Goal: Information Seeking & Learning: Check status

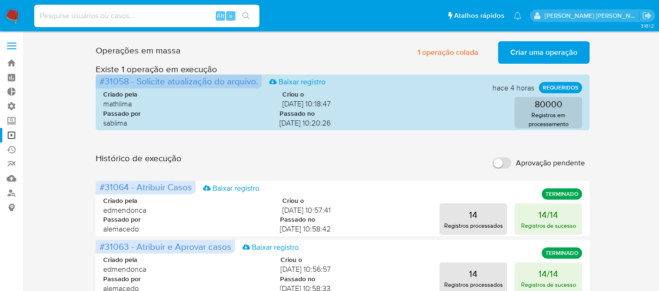
scroll to position [270, 0]
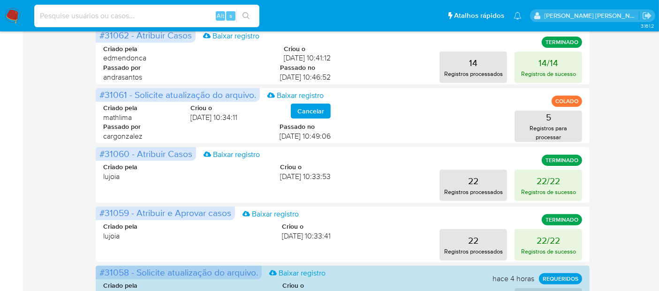
click at [199, 13] on input at bounding box center [146, 16] width 225 height 12
type input "QxQ6WO5h43X4izQVYrbsoSAp"
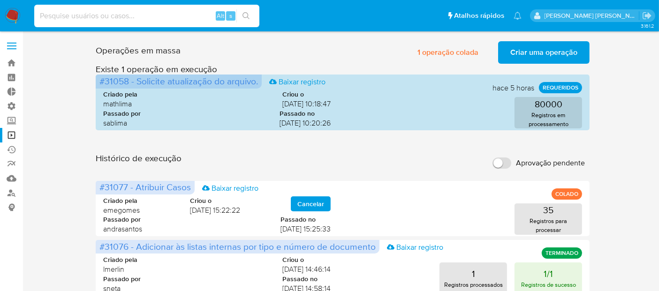
click at [173, 18] on input at bounding box center [146, 16] width 225 height 12
paste input "QxQ6WO5h43X4izQVYrbsoSAp"
type input "QxQ6WO5h43X4izQVYrbsoSAp"
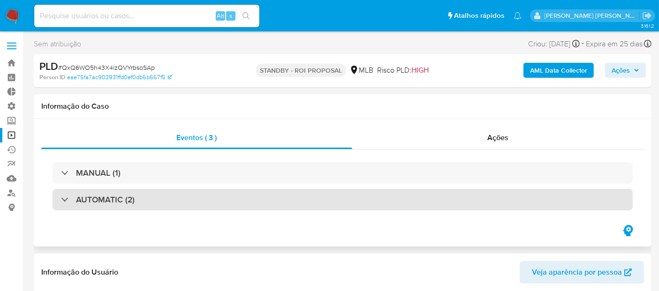
select select "10"
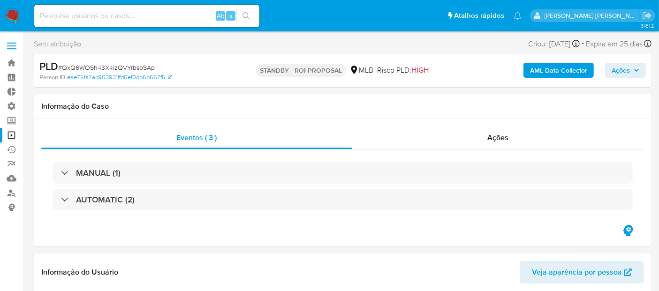
scroll to position [21, 0]
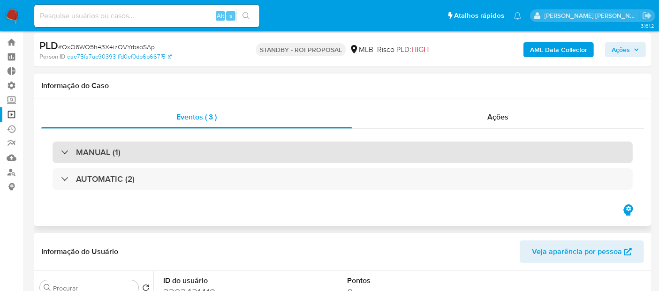
click at [421, 144] on div "MANUAL (1)" at bounding box center [343, 153] width 580 height 22
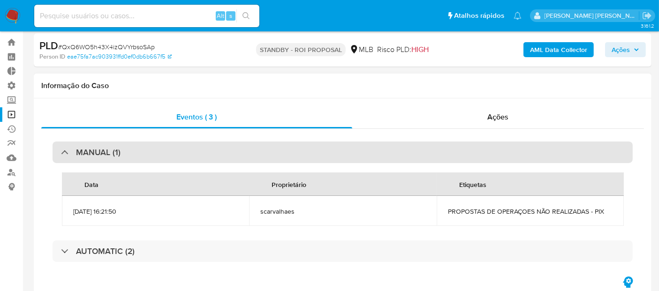
click at [421, 144] on div "MANUAL (1)" at bounding box center [343, 153] width 580 height 22
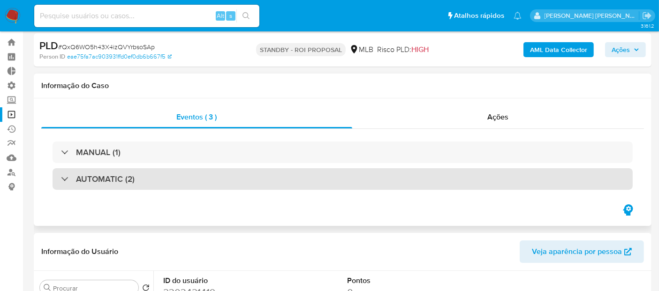
click at [410, 184] on div "AUTOMATIC (2)" at bounding box center [343, 179] width 580 height 22
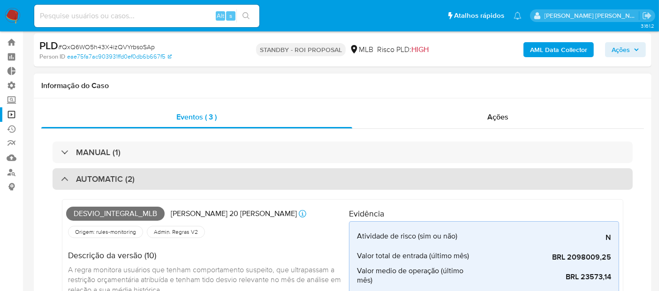
click at [410, 184] on div "AUTOMATIC (2)" at bounding box center [343, 179] width 580 height 22
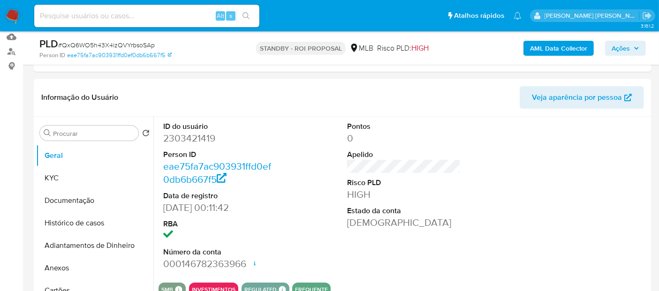
scroll to position [140, 0]
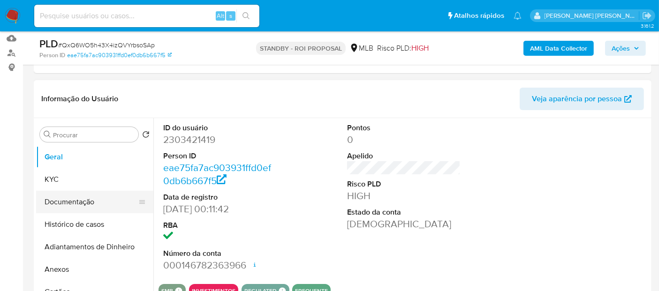
click at [66, 204] on button "Documentação" at bounding box center [91, 202] width 110 height 23
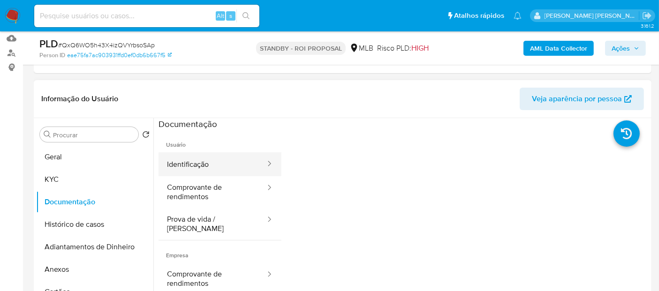
click at [206, 167] on button "Identificação" at bounding box center [212, 164] width 108 height 24
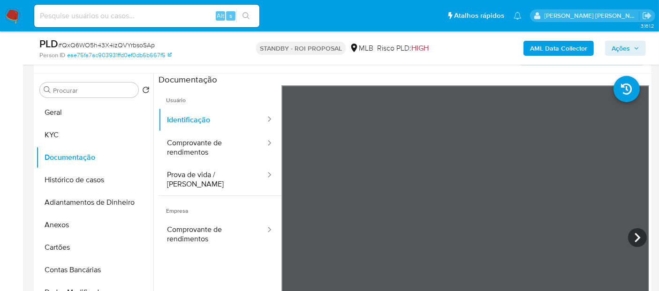
scroll to position [0, 0]
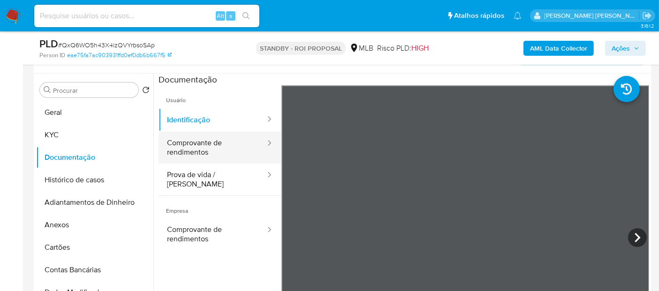
click at [204, 149] on button "Comprovante de rendimentos" at bounding box center [212, 148] width 108 height 32
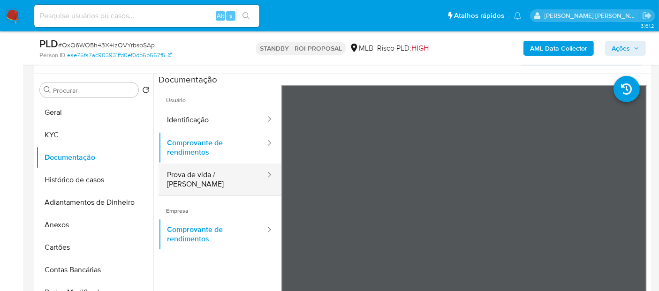
click at [227, 180] on button "Prova de vida / [PERSON_NAME]" at bounding box center [212, 180] width 108 height 32
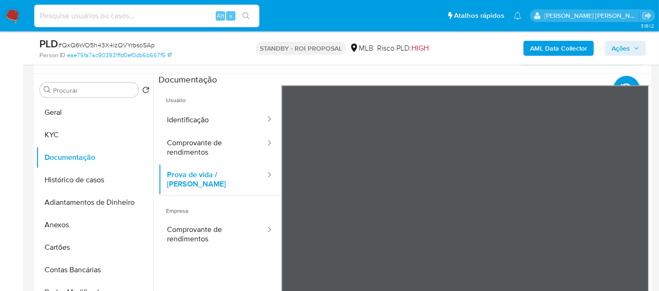
click at [157, 15] on input at bounding box center [146, 16] width 225 height 12
paste input "NkstYWHZRgl9OYo88c7cnYLo"
type input "NkstYWHZRgl9OYo88c7cnYLo"
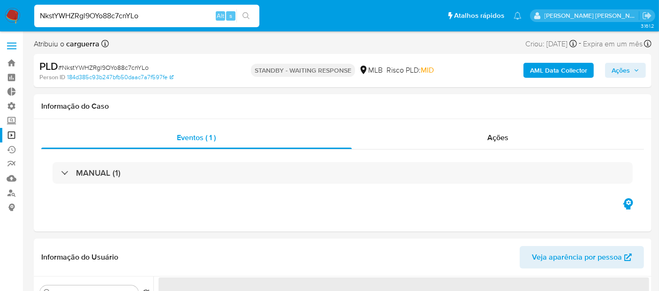
select select "10"
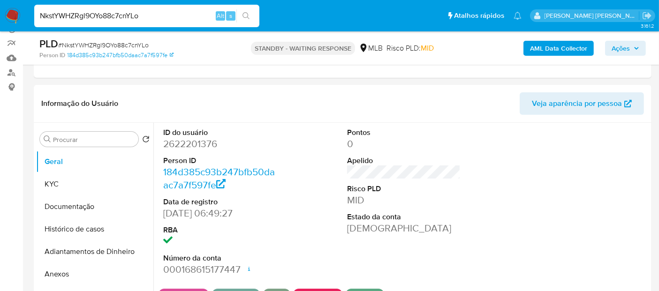
scroll to position [144, 0]
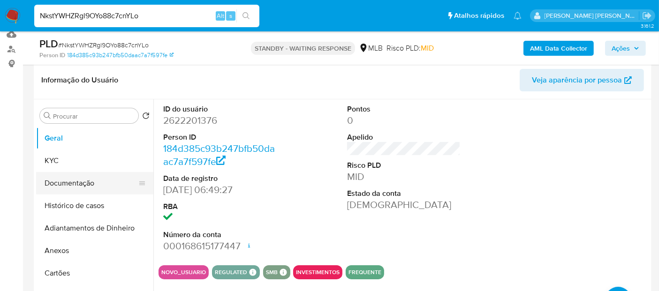
click at [88, 177] on button "Documentação" at bounding box center [91, 183] width 110 height 23
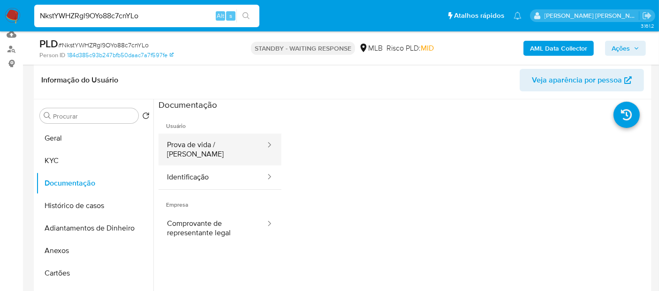
click at [211, 148] on button "Prova de vida / [PERSON_NAME]" at bounding box center [212, 150] width 108 height 32
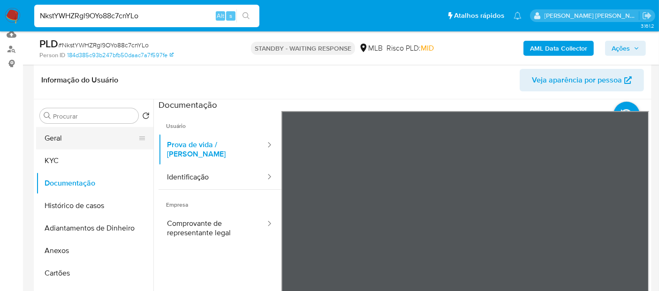
click at [87, 134] on button "Geral" at bounding box center [91, 138] width 110 height 23
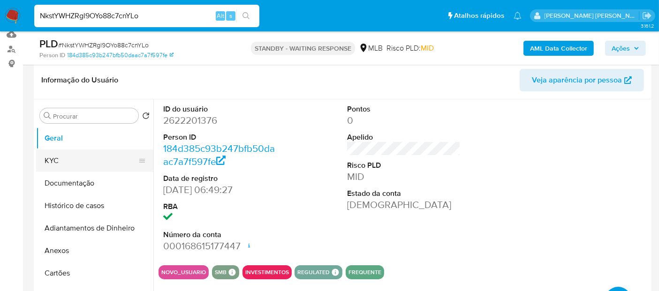
click at [98, 163] on button "KYC" at bounding box center [91, 161] width 110 height 23
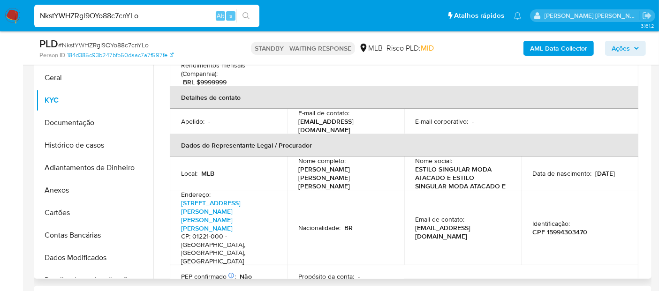
scroll to position [239, 0]
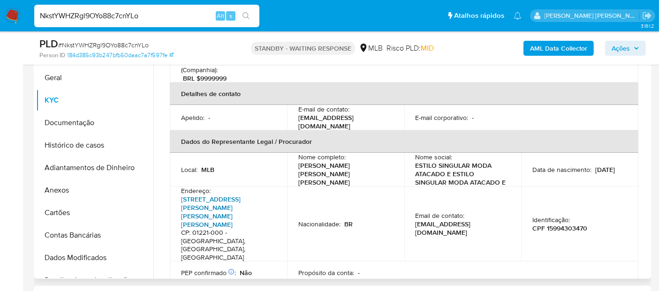
click at [240, 195] on link "[STREET_ADDRESS][PERSON_NAME][PERSON_NAME][PERSON_NAME]" at bounding box center [211, 212] width 60 height 35
click at [235, 195] on link "[STREET_ADDRESS][PERSON_NAME][PERSON_NAME][PERSON_NAME]" at bounding box center [211, 212] width 60 height 35
